Goal: Information Seeking & Learning: Learn about a topic

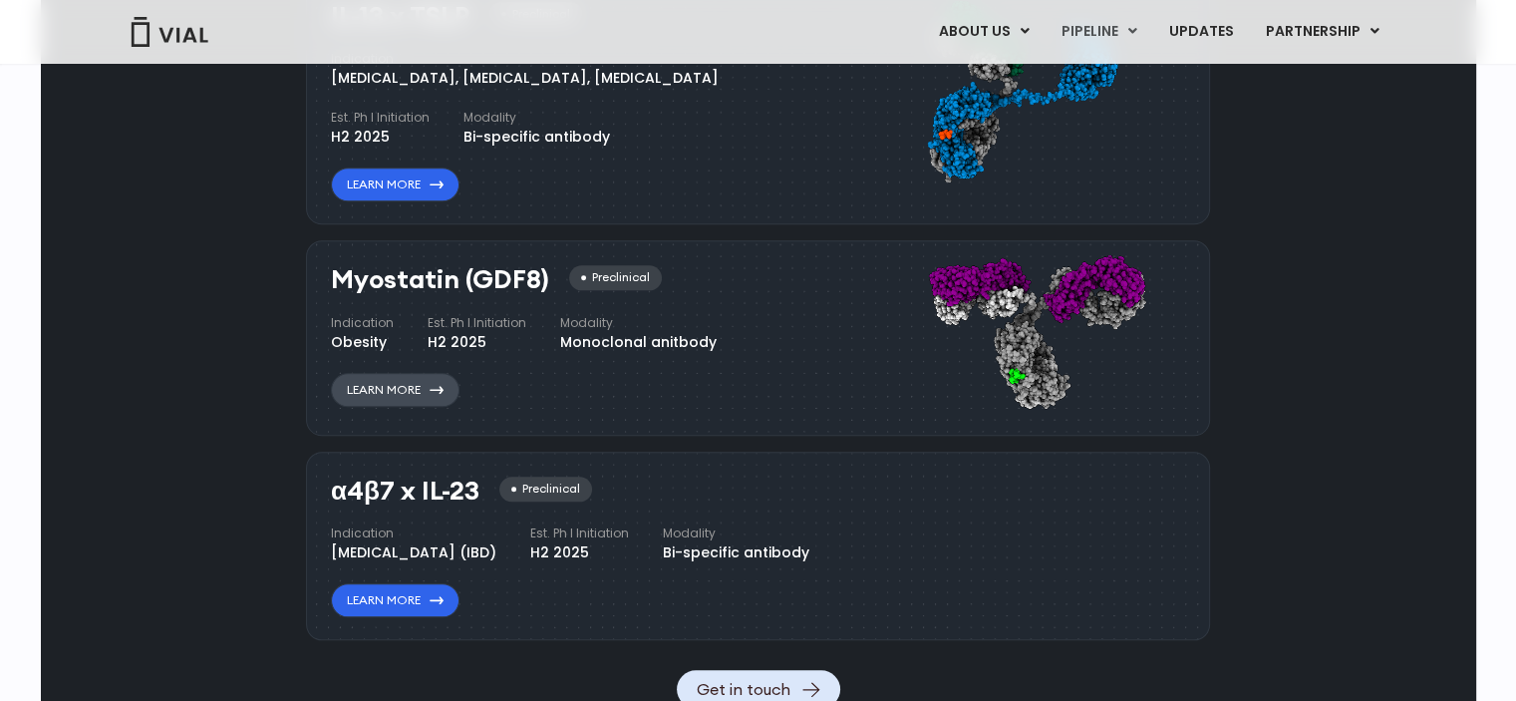
click at [422, 382] on link "Learn More" at bounding box center [395, 390] width 129 height 34
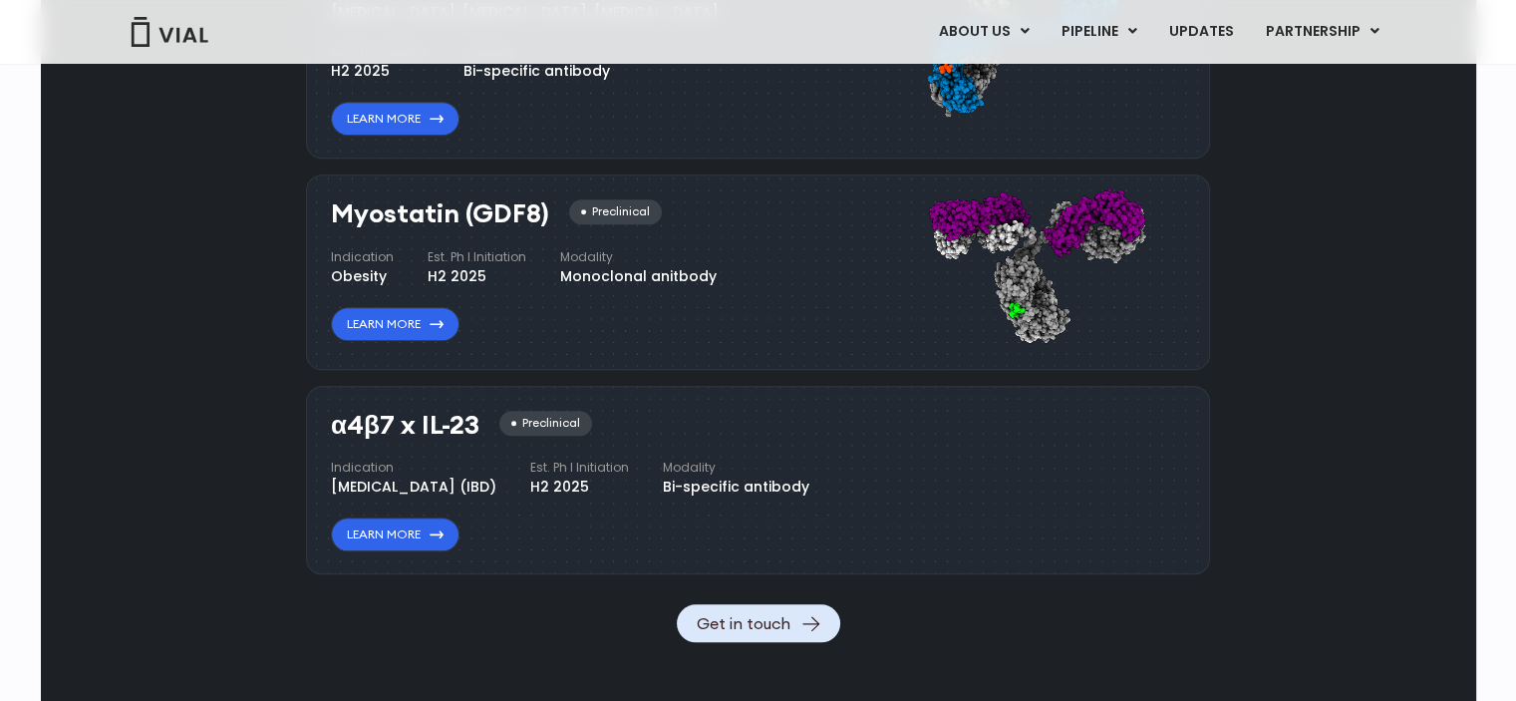
scroll to position [1943, 0]
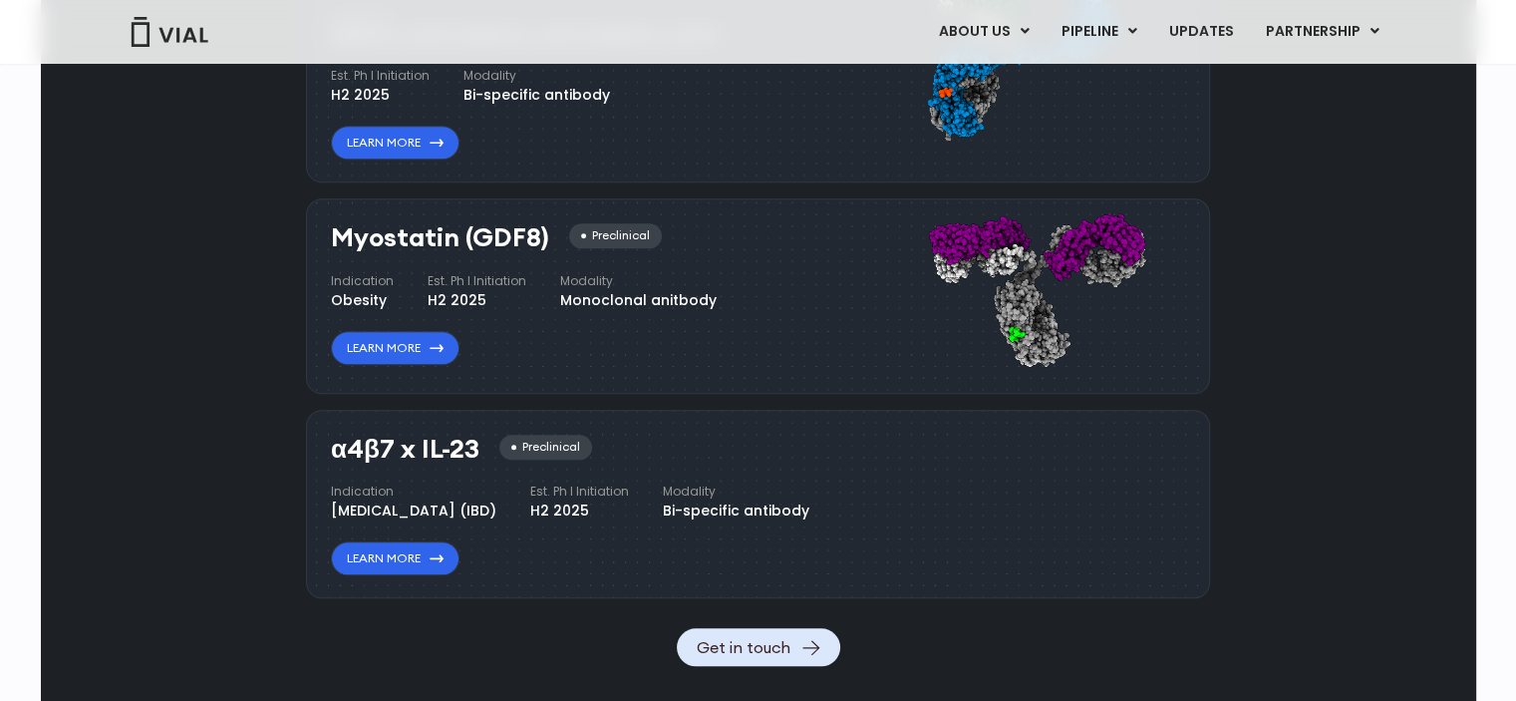
drag, startPoint x: 428, startPoint y: 294, endPoint x: 482, endPoint y: 294, distance: 54.8
click at [482, 294] on div "H2 2025" at bounding box center [477, 300] width 99 height 21
click at [590, 297] on div "Monoclonal anitbody" at bounding box center [638, 300] width 156 height 21
drag, startPoint x: 423, startPoint y: 275, endPoint x: 536, endPoint y: 275, distance: 113.6
click at [536, 275] on div "Indication Obesity Est. Ph I Initiation H2 2025 Modality Monoclonal anitbody" at bounding box center [524, 291] width 386 height 39
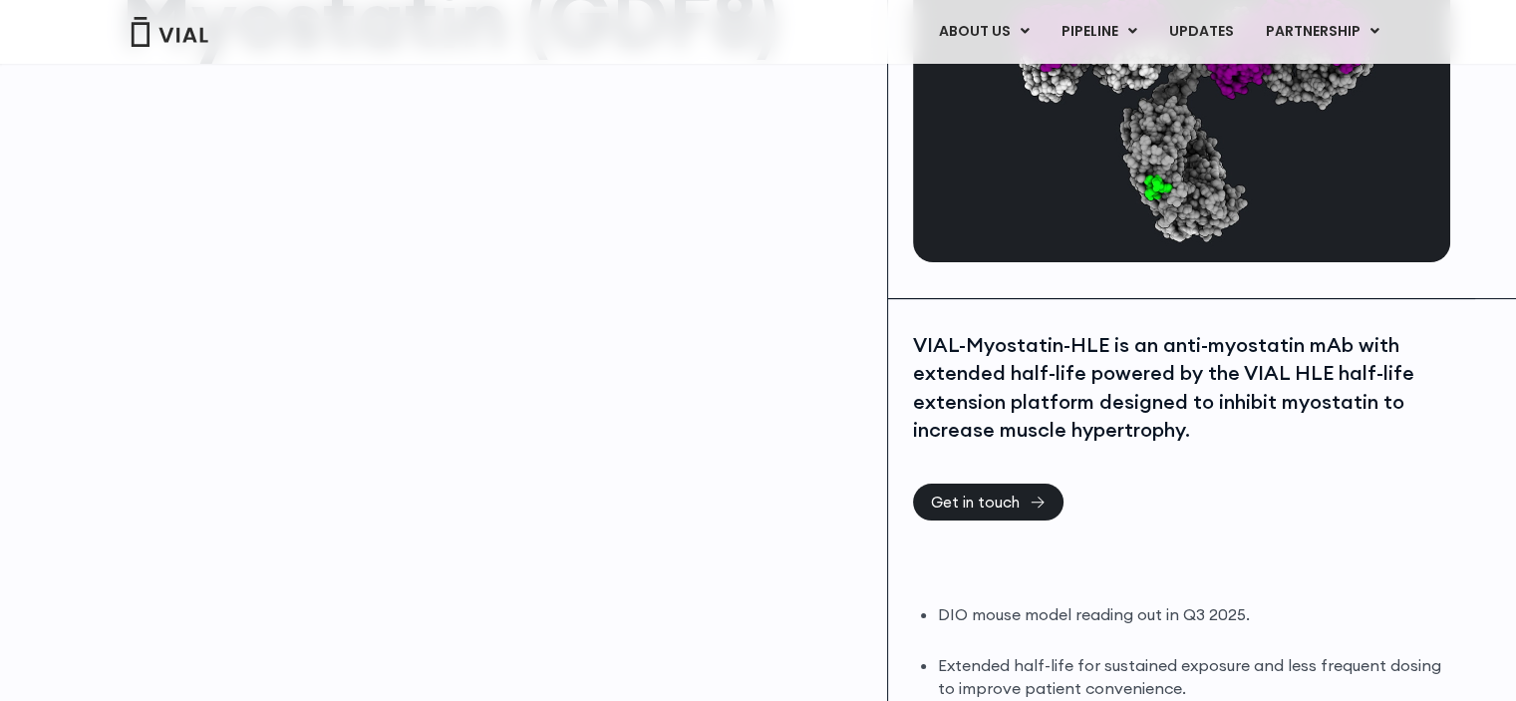
scroll to position [199, 0]
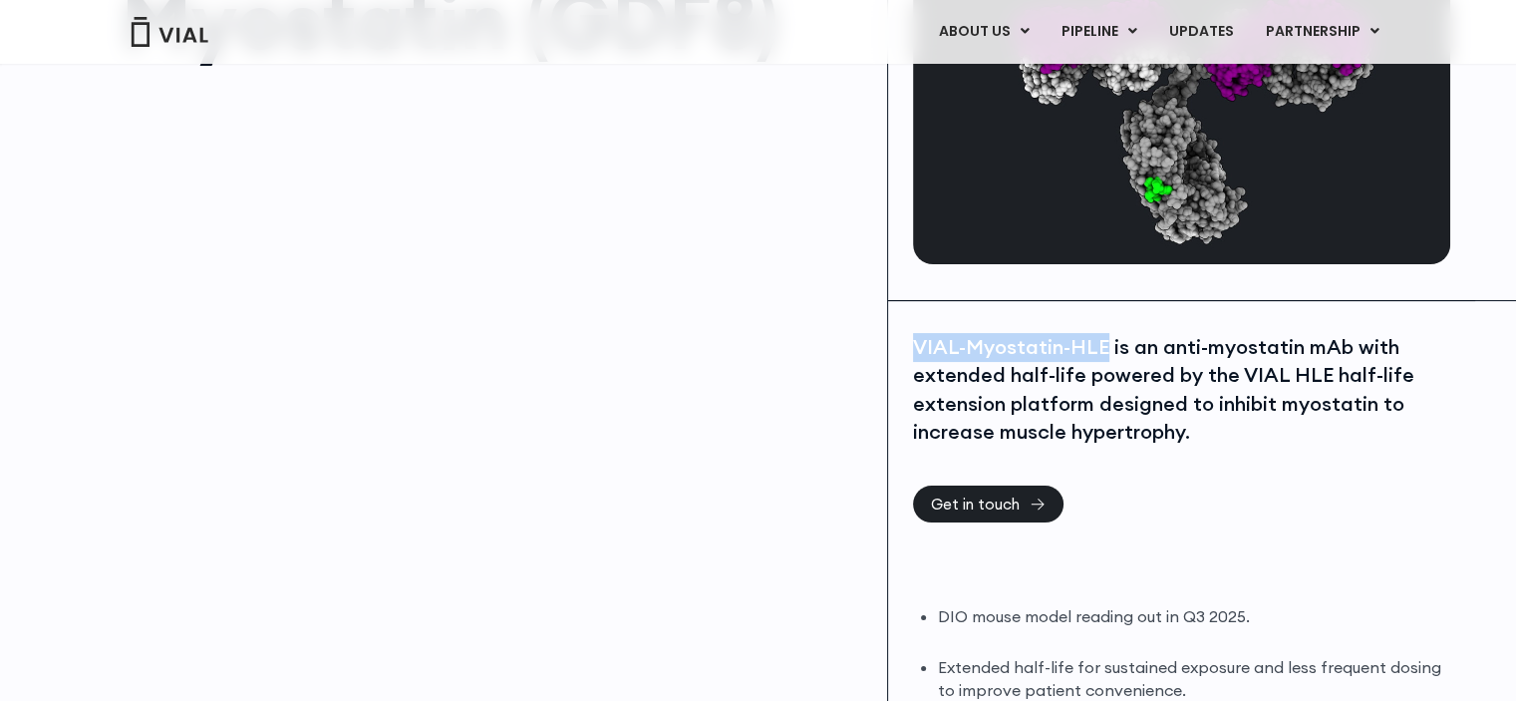
drag, startPoint x: 907, startPoint y: 338, endPoint x: 1105, endPoint y: 343, distance: 198.4
click at [1105, 343] on div "VIAL-Myostatin-HLE is an anti-myostatin mAb with extended half-life powered by …" at bounding box center [1181, 536] width 587 height 470
click at [1168, 363] on div "VIAL-Myostatin-HLE is an anti-myostatin mAb with extended half-life powered by …" at bounding box center [1179, 390] width 532 height 114
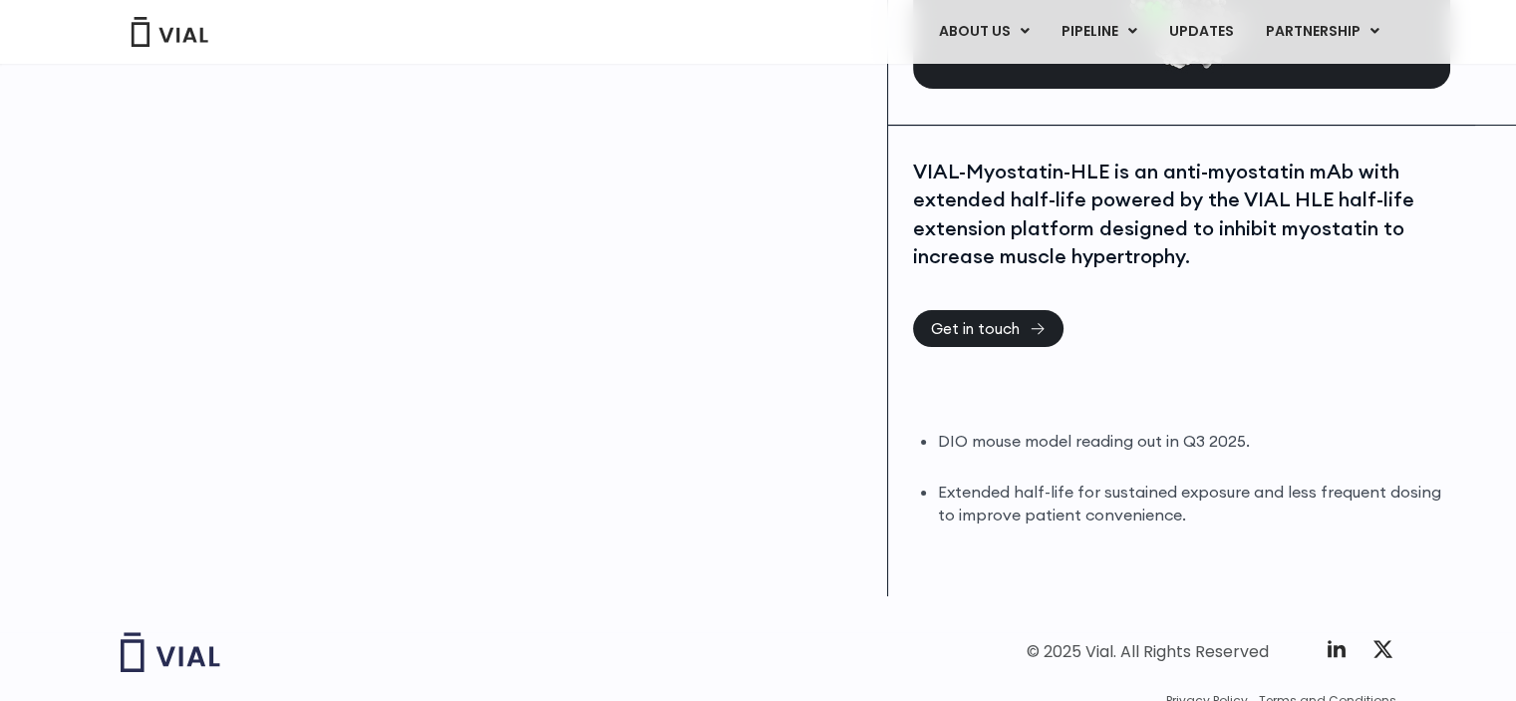
scroll to position [399, 0]
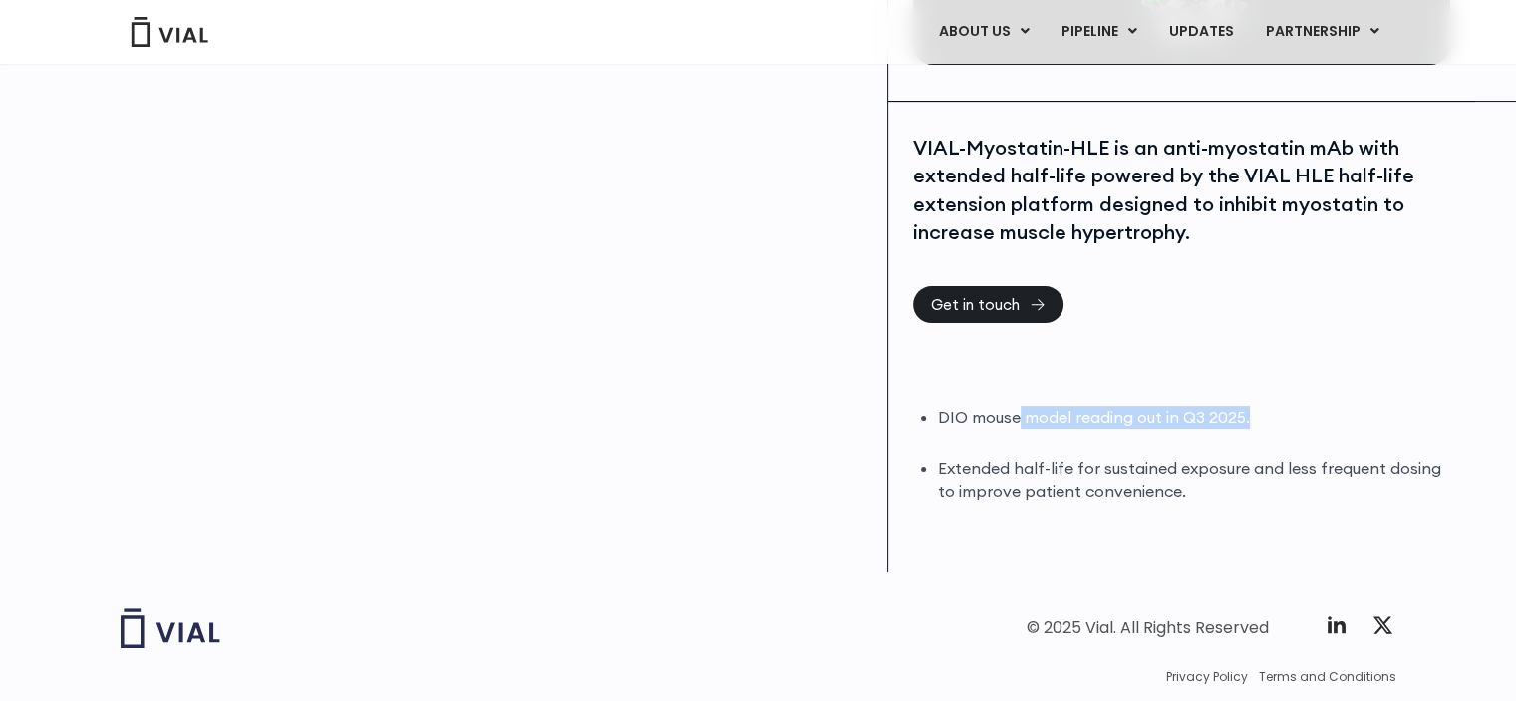
drag, startPoint x: 1117, startPoint y: 410, endPoint x: 1295, endPoint y: 409, distance: 177.4
click at [1295, 409] on li "DIO mouse model reading out in Q3 2025." at bounding box center [1191, 417] width 507 height 23
click at [1228, 470] on li "Extended half-life for sustained exposure and less frequent dosing to improve p…" at bounding box center [1191, 479] width 507 height 46
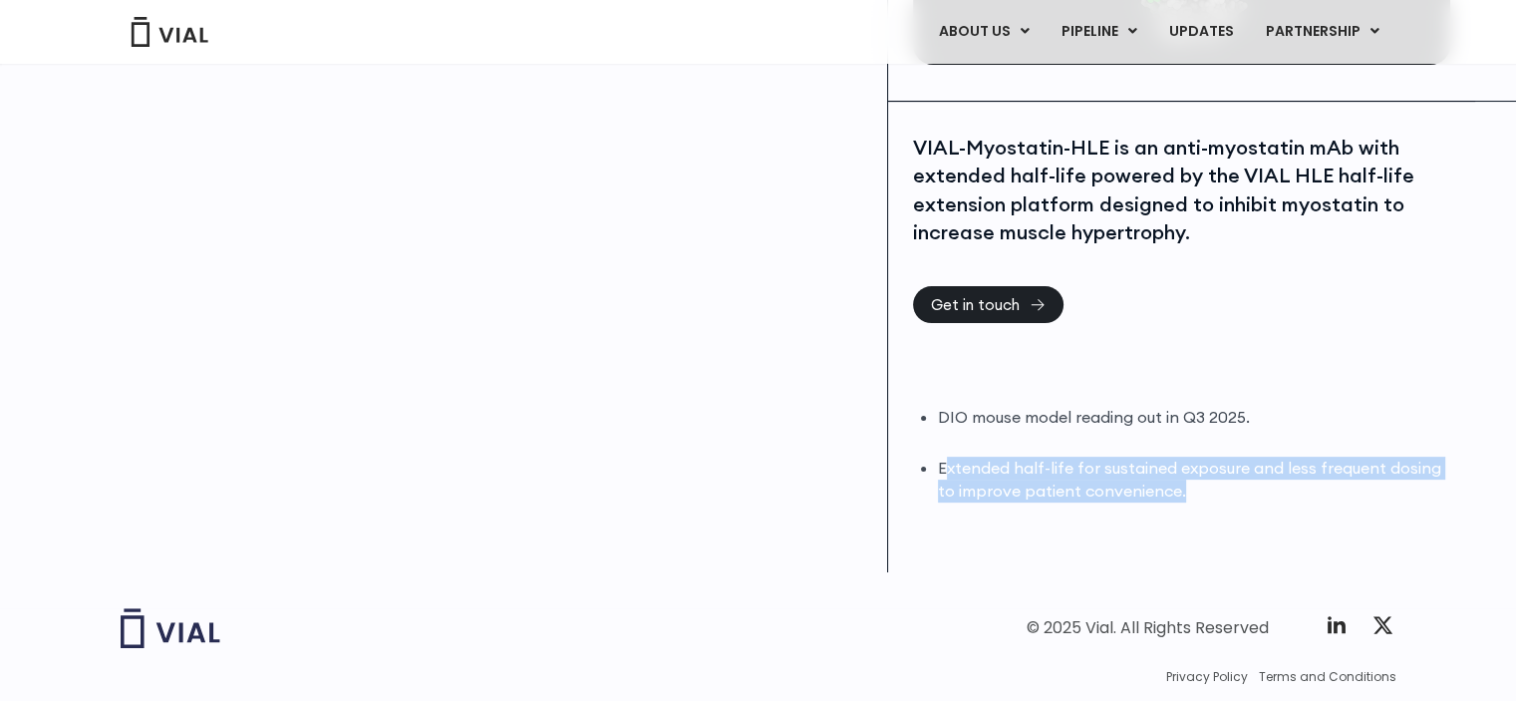
drag, startPoint x: 945, startPoint y: 465, endPoint x: 1240, endPoint y: 501, distance: 297.2
click at [1240, 501] on li "Extended half-life for sustained exposure and less frequent dosing to improve p…" at bounding box center [1191, 479] width 507 height 46
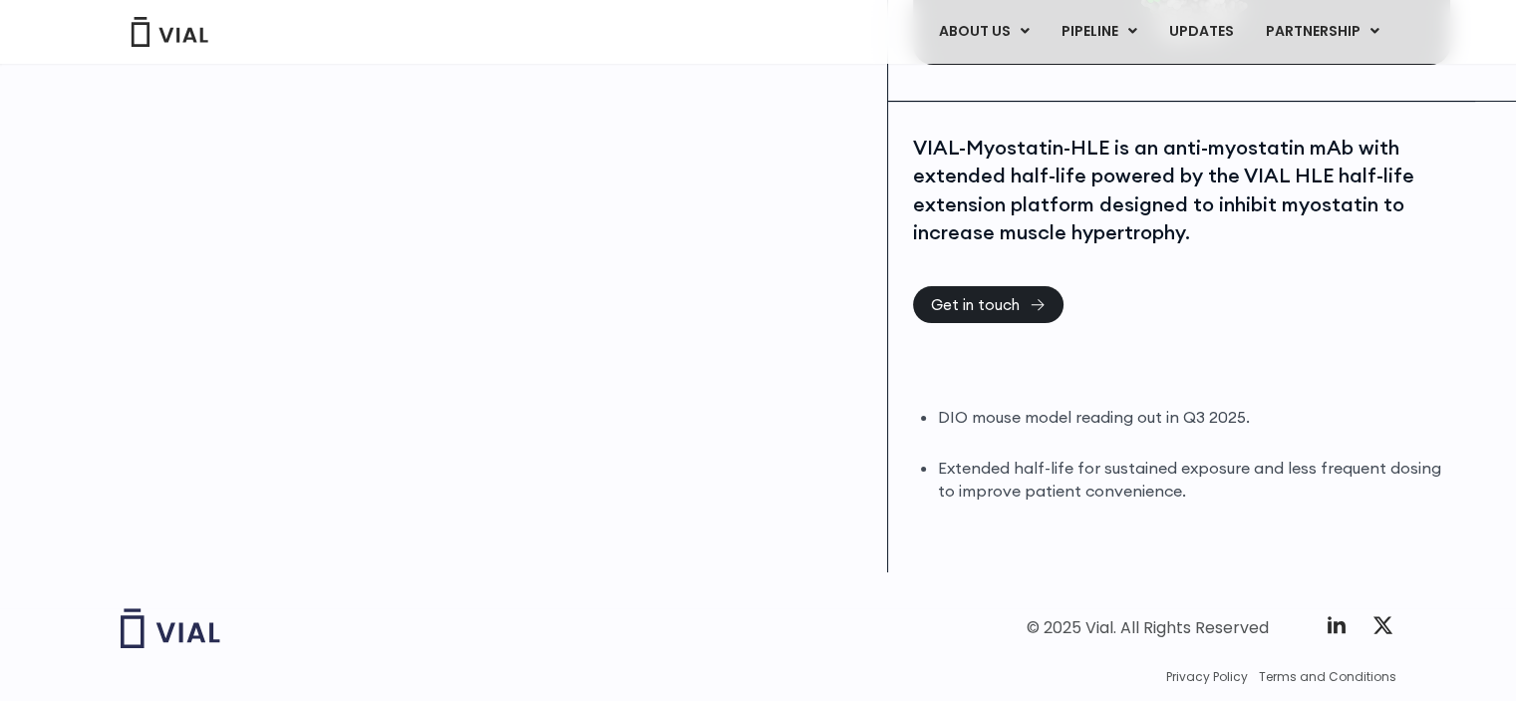
click at [1251, 241] on div "VIAL-Myostatin-HLE is an anti-myostatin mAb with extended half-life powered by …" at bounding box center [1179, 191] width 532 height 114
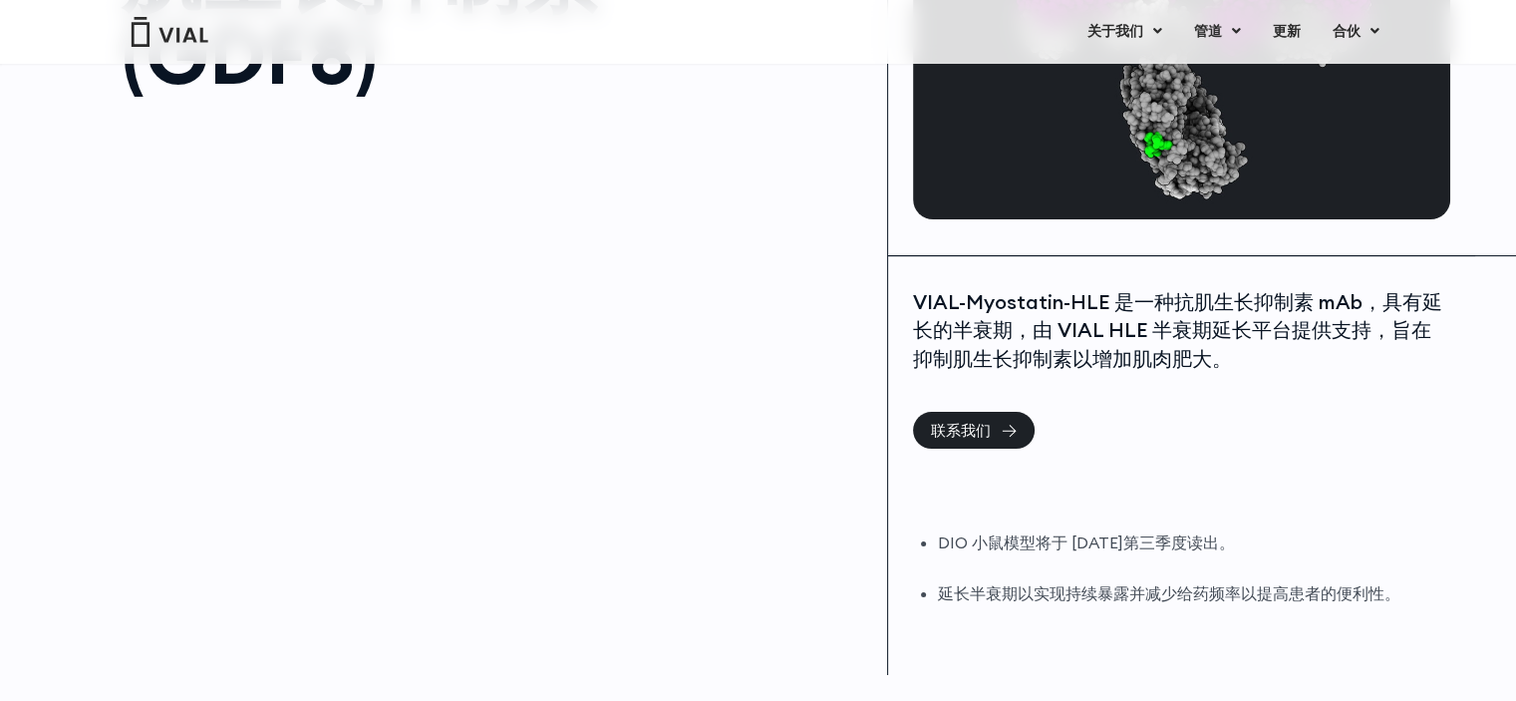
scroll to position [211, 0]
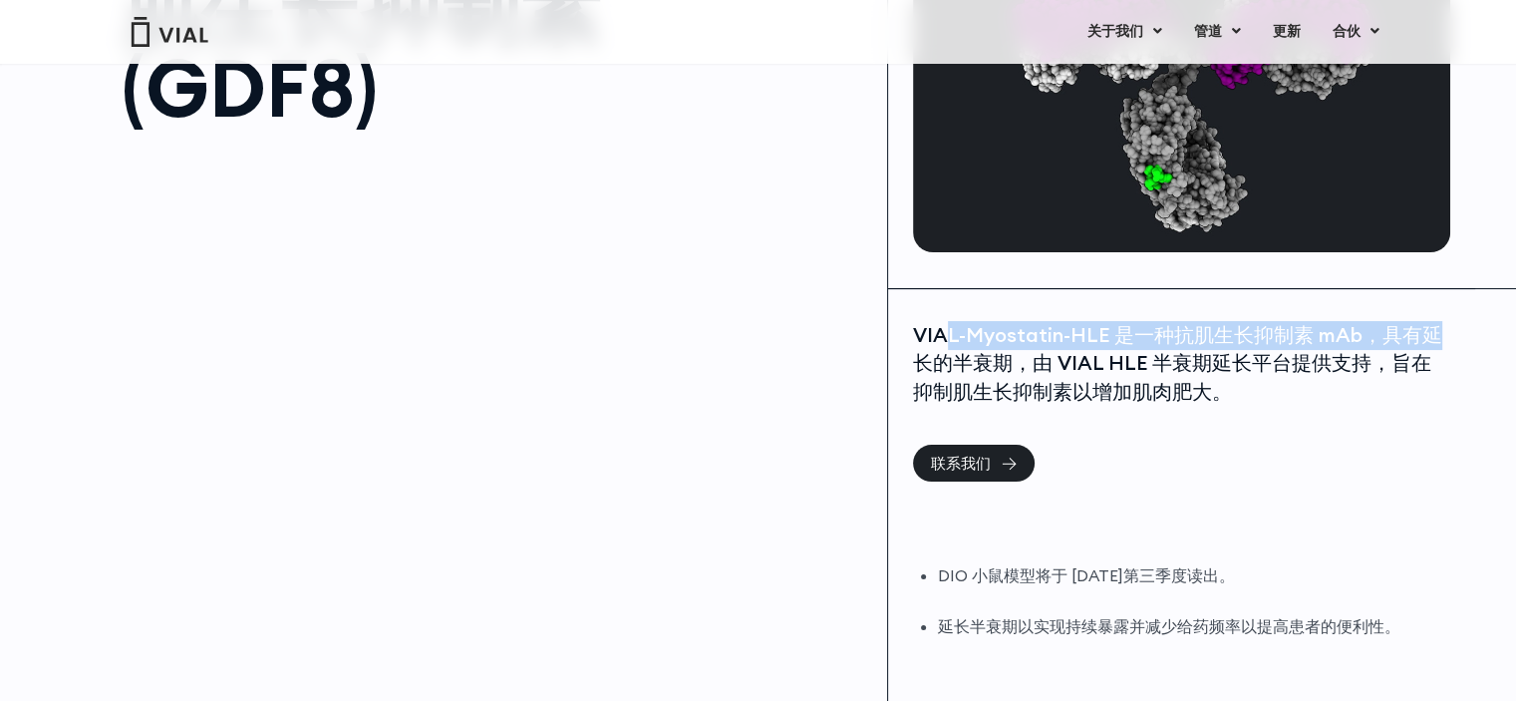
drag, startPoint x: 940, startPoint y: 334, endPoint x: 1516, endPoint y: 336, distance: 576.0
click at [1515, 336] on html "跳至内容 Vial宣布第一期健康志愿者试验中首例患者给药 关于我们 关于我们 职业发展 联系我们 管道 TL1A HLE 第二阶段 抑制素/激活素E IL-1…" at bounding box center [758, 345] width 1516 height 1112
click at [1363, 415] on div "VIAL-Myostatin-HLE 是一种抗肌生长抑制素 mAb，具有延长的半衰期，由 VIAL HLE 半衰期延长平台提供支持，旨在抑制肌生长抑制素以增加…" at bounding box center [1179, 383] width 532 height 125
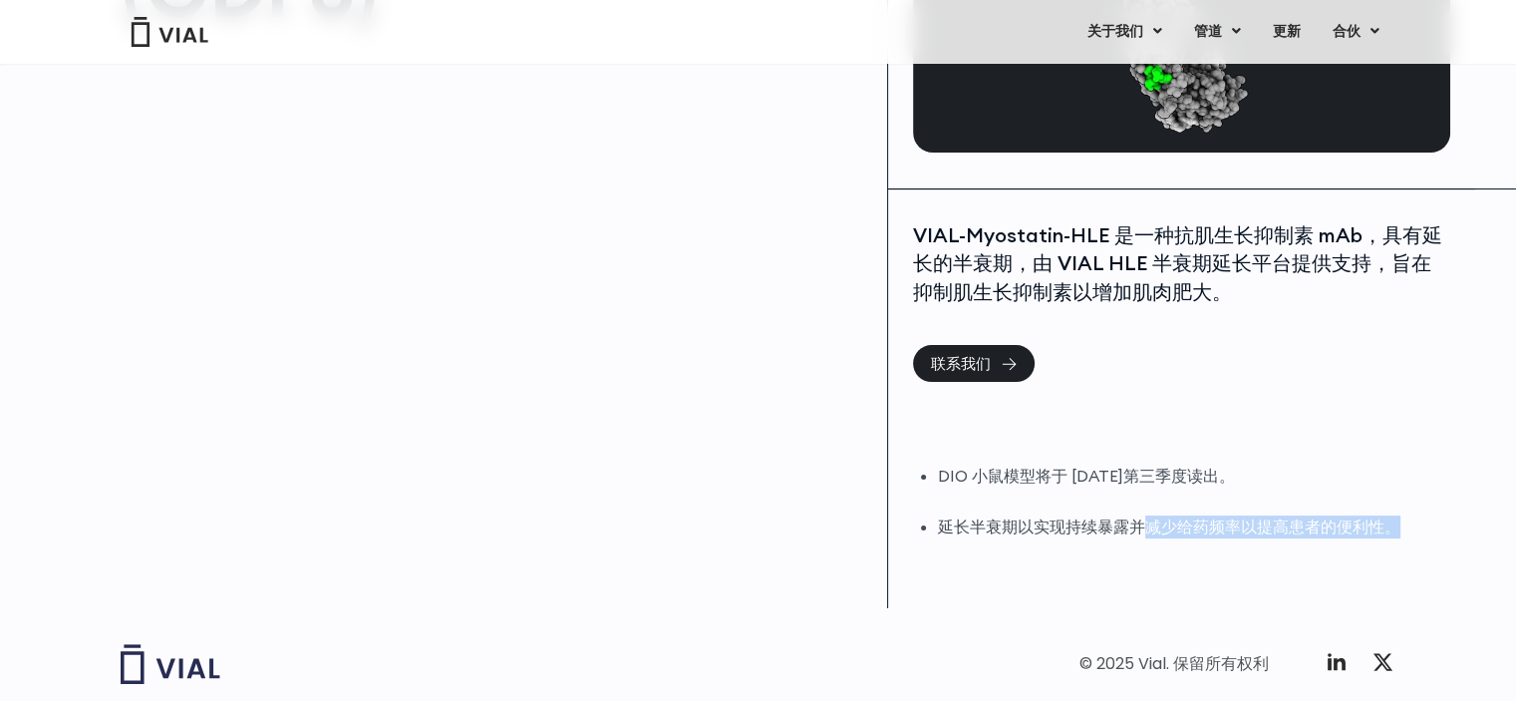
drag, startPoint x: 1143, startPoint y: 519, endPoint x: 1487, endPoint y: 550, distance: 345.2
click at [1503, 519] on div "肌生长抑制素 (GDF8) VIAL-Myostatin-HLE 是一种抗肌生长抑制素 mAb，具有延长的半衰期，由 VIAL HLE 半衰期延长平台提供支持…" at bounding box center [758, 211] width 1516 height 796
click at [1389, 566] on div "VIAL-Myostatin-HLE 是一种抗肌生长抑制素 mAb，具有延长的半衰期，由 VIAL HLE 半衰期延长平台提供支持，旨在抑制肌生长抑制素以增加…" at bounding box center [1181, 399] width 587 height 420
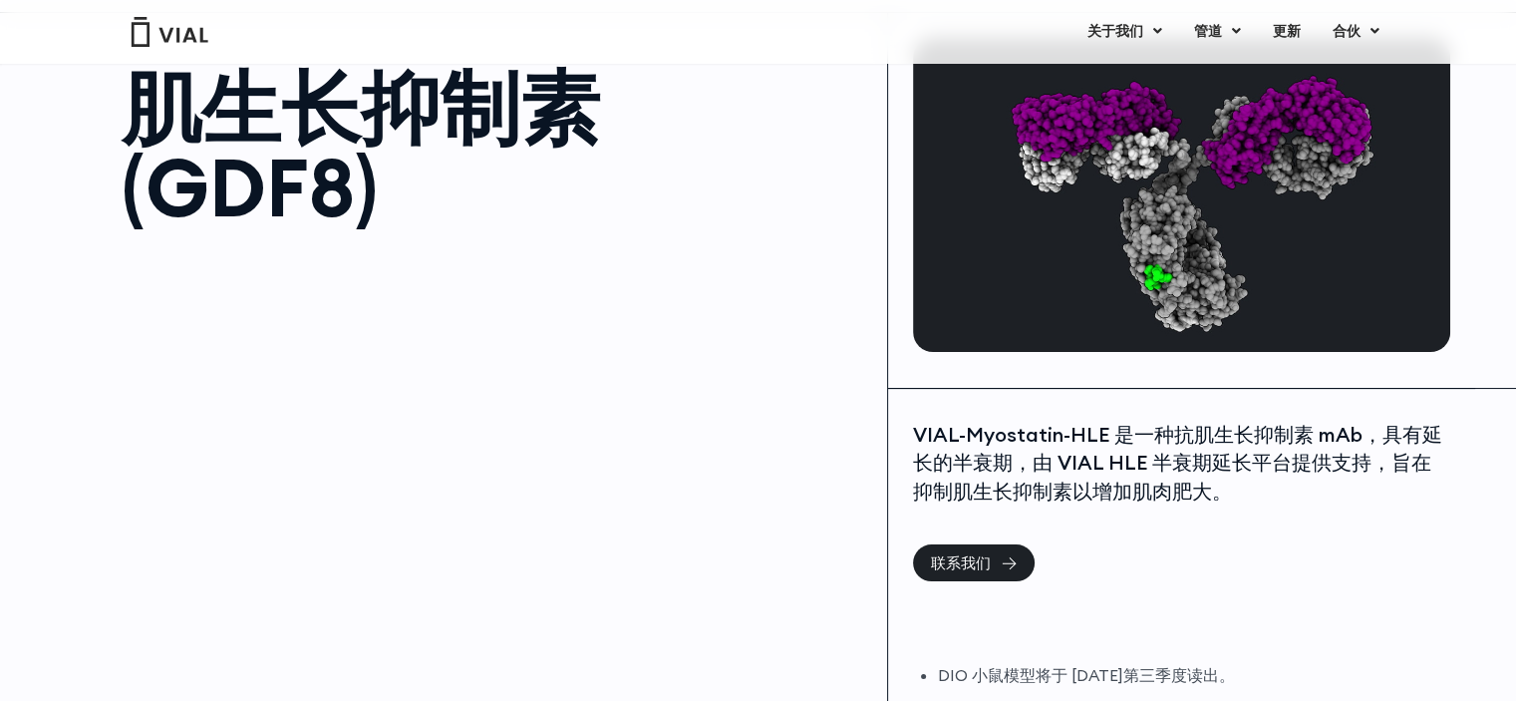
scroll to position [0, 0]
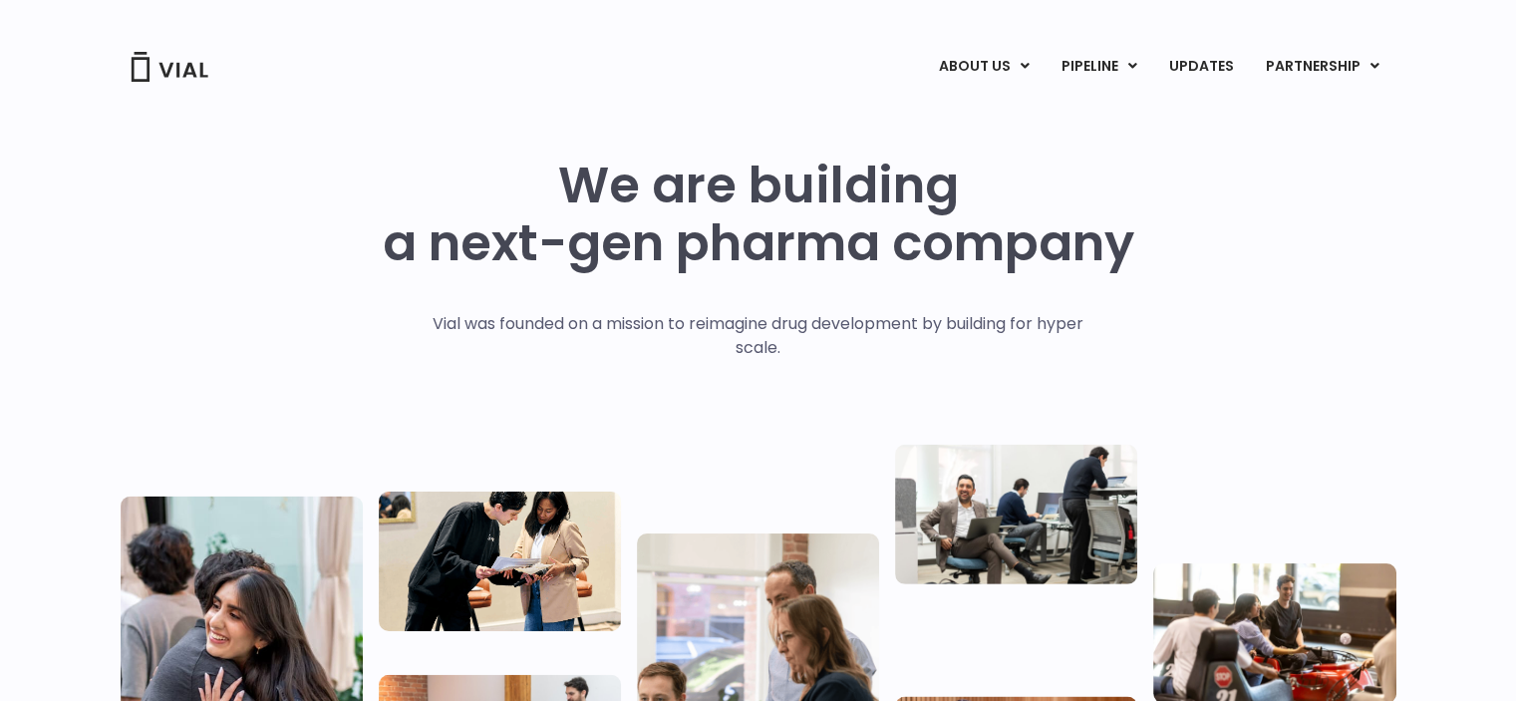
click at [1143, 237] on div "We are building a next-gen pharma company Vial was founded on a mission to reim…" at bounding box center [759, 489] width 1276 height 667
